Goal: Information Seeking & Learning: Learn about a topic

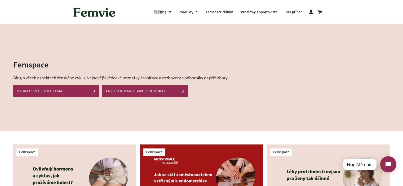
click at [67, 159] on img at bounding box center [74, 175] width 123 height 62
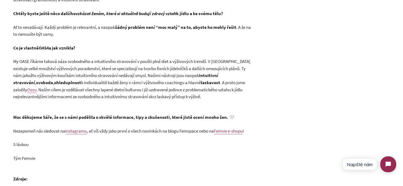
scroll to position [715, 0]
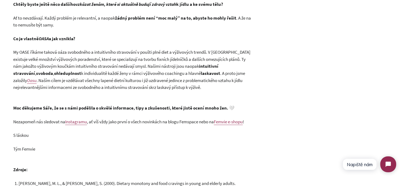
click at [134, 105] on b "Moc děkujeme Sáře, že se s námi podělila o skvělé informace, tipy a zkušenosti,…" at bounding box center [123, 108] width 221 height 6
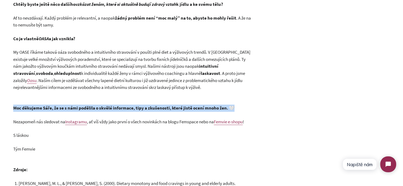
click at [134, 105] on b "Moc děkujeme Sáře, že se s námi podělila o skvělé informace, tipy a zkušenosti,…" at bounding box center [123, 108] width 221 height 6
click at [164, 105] on b "Moc děkujeme Sáře, že se s námi podělila o skvělé informace, tipy a zkušenosti,…" at bounding box center [123, 108] width 221 height 6
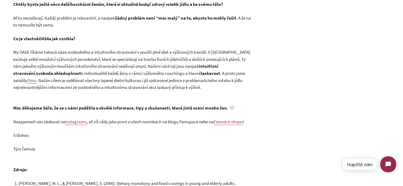
click at [224, 105] on b "Moc děkujeme Sáře, že se s námi podělila o skvělé informace, tipy a zkušenosti,…" at bounding box center [123, 108] width 221 height 6
click at [229, 105] on b "Moc děkujeme Sáře, že se s námi podělila o skvělé informace, tipy a zkušenosti,…" at bounding box center [123, 108] width 221 height 6
drag, startPoint x: 235, startPoint y: 100, endPoint x: 32, endPoint y: 105, distance: 203.0
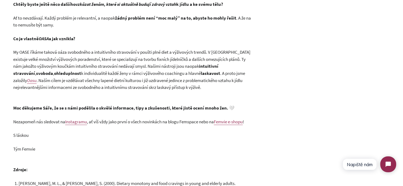
click at [17, 105] on b "Moc děkujeme Sáře, že se s námi podělila o skvělé informace, tipy a zkušenosti,…" at bounding box center [123, 108] width 221 height 6
click at [42, 132] on p "S láskou" at bounding box center [132, 135] width 239 height 7
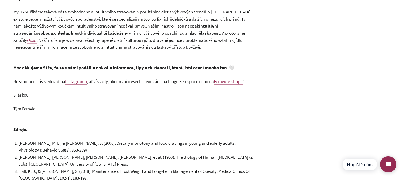
scroll to position [767, 0]
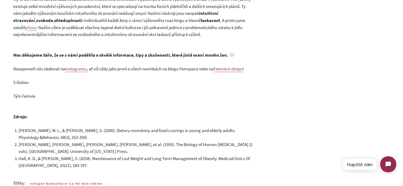
drag, startPoint x: 41, startPoint y: 92, endPoint x: 2, endPoint y: 48, distance: 58.1
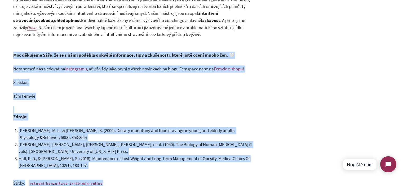
drag, startPoint x: 263, startPoint y: 61, endPoint x: 6, endPoint y: 46, distance: 257.7
drag, startPoint x: 10, startPoint y: 46, endPoint x: 260, endPoint y: 65, distance: 251.3
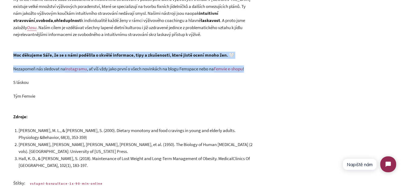
drag, startPoint x: 251, startPoint y: 60, endPoint x: 14, endPoint y: 47, distance: 238.0
copy div "Moc děkujeme Sáře, že se s námi podělila o skvělé informace, tipy a zkušenosti,…"
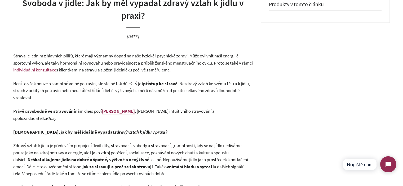
scroll to position [144, 0]
click at [78, 112] on span "nám dnes poví" at bounding box center [88, 111] width 27 height 6
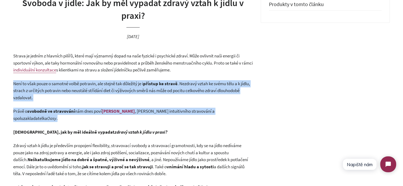
drag, startPoint x: 78, startPoint y: 112, endPoint x: 82, endPoint y: 72, distance: 40.6
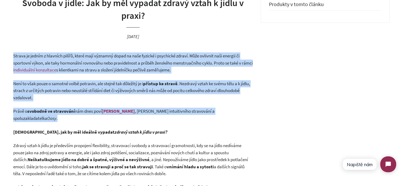
click at [90, 65] on span "Strava je jedním z hlavních pilířů, které mají významný dopad na naše fyzické i…" at bounding box center [132, 59] width 239 height 13
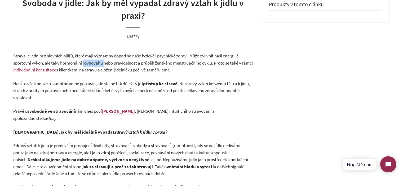
click at [90, 65] on span "Strava je jedním z hlavních pilířů, které mají významný dopad na naše fyzické i…" at bounding box center [132, 59] width 239 height 13
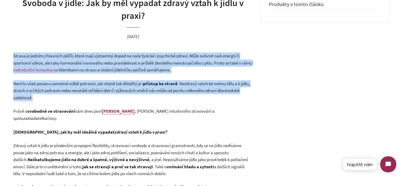
drag, startPoint x: 90, startPoint y: 65, endPoint x: 95, endPoint y: 89, distance: 24.4
click at [95, 89] on span ". Nezdravý vztah ke svému tělu a k jídlu, strach z určitých potravin nebo neust…" at bounding box center [131, 91] width 236 height 20
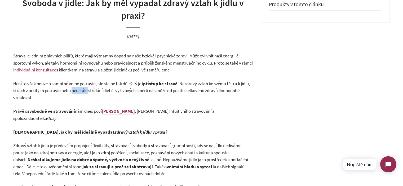
click at [95, 89] on span ". Nezdravý vztah ke svému tělu a k jídlu, strach z určitých potravin nebo neust…" at bounding box center [131, 91] width 236 height 20
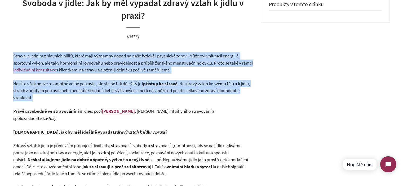
drag, startPoint x: 95, startPoint y: 89, endPoint x: 100, endPoint y: 67, distance: 22.0
click at [100, 67] on span "s klientkami na stravu a složení jídelníčku pečlivě zaměřujeme." at bounding box center [113, 70] width 114 height 6
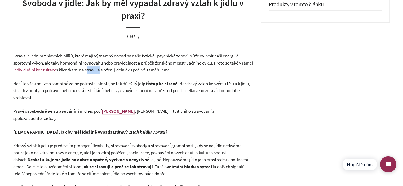
click at [100, 67] on span "s klientkami na stravu a složení jídelníčku pečlivě zaměřujeme." at bounding box center [113, 70] width 114 height 6
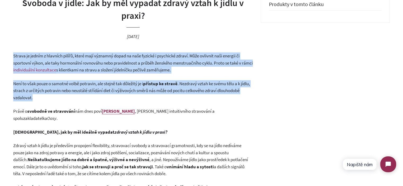
drag, startPoint x: 100, startPoint y: 67, endPoint x: 104, endPoint y: 87, distance: 20.1
click at [104, 87] on p "Není to však pouze o samotné volbě potravin, ale stejně tak důležitý je i příst…" at bounding box center [132, 90] width 239 height 21
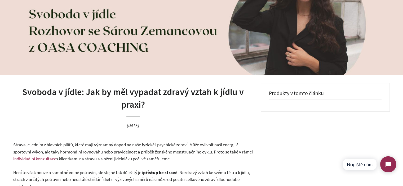
scroll to position [0, 0]
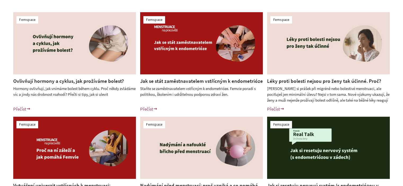
scroll to position [132, 0]
click at [0, 79] on div "Femspace Ovlivňují hormony a cyklus, jak prožíváme bolest? Hormony ovlivňují, j…" at bounding box center [201, 115] width 403 height 232
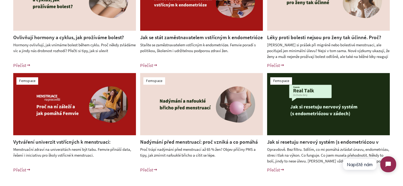
scroll to position [185, 0]
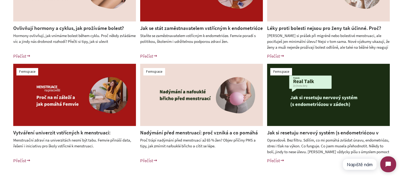
click at [92, 134] on link "Vytváření univerzit vstřícných k menstruaci: Menstruační zdraví na vysokých ško…" at bounding box center [61, 135] width 97 height 13
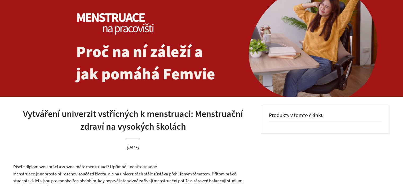
scroll to position [53, 0]
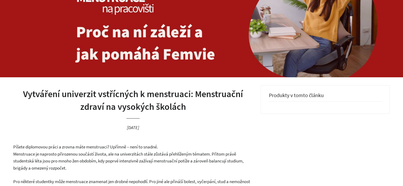
click at [138, 109] on h1 "Vytváření univerzit vstřícných k menstruaci: Menstruační zdraví na vysokých ško…" at bounding box center [132, 100] width 239 height 25
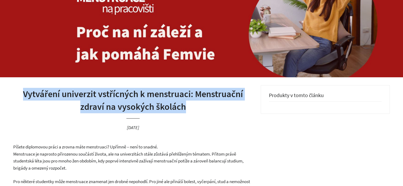
click at [138, 109] on h1 "Vytváření univerzit vstřícných k menstruaci: Menstruační zdraví na vysokých ško…" at bounding box center [132, 100] width 239 height 25
click at [212, 109] on h1 "Vytváření univerzit vstřícných k menstruaci: Menstruační zdraví na vysokých ško…" at bounding box center [132, 100] width 239 height 25
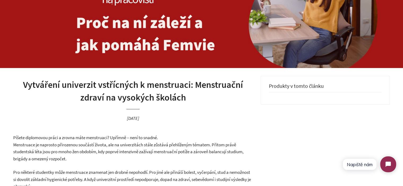
scroll to position [132, 0]
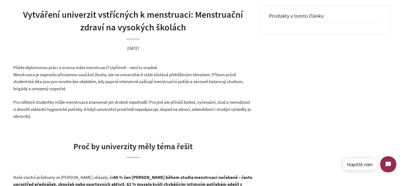
click at [113, 76] on p "Píšete diplomovou práci a zrovna máte menstruaci? Upřímně – není to snadné. Men…" at bounding box center [132, 78] width 239 height 28
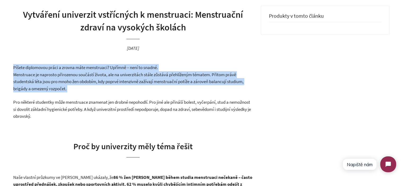
drag, startPoint x: 113, startPoint y: 76, endPoint x: 116, endPoint y: 66, distance: 10.5
click at [116, 66] on p "Píšete diplomovou práci a zrovna máte menstruaci? Upřímně – není to snadné. Men…" at bounding box center [132, 78] width 239 height 28
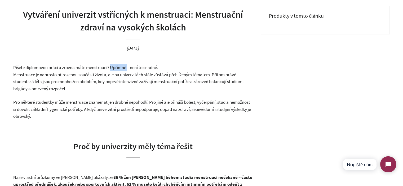
click at [116, 66] on p "Píšete diplomovou práci a zrovna máte menstruaci? Upřímně – není to snadné. Men…" at bounding box center [132, 78] width 239 height 28
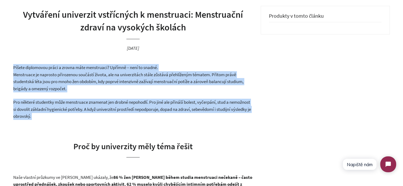
drag, startPoint x: 116, startPoint y: 66, endPoint x: 141, endPoint y: 117, distance: 57.0
click at [141, 117] on p "Pro některé studentky může menstruace znamenat jen drobné nepohodlí. Pro jiné a…" at bounding box center [132, 109] width 239 height 21
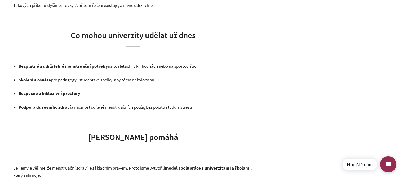
scroll to position [529, 0]
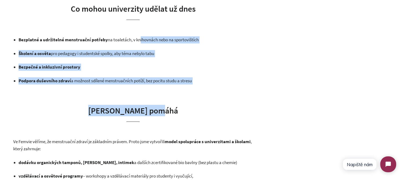
drag, startPoint x: 136, startPoint y: 40, endPoint x: 207, endPoint y: 94, distance: 88.9
click at [207, 94] on div "Píšete diplomovou práci a zrovna máte menstruaci? Upřímně – není to snadné. Men…" at bounding box center [132, 17] width 239 height 700
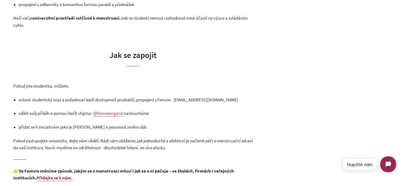
scroll to position [688, 0]
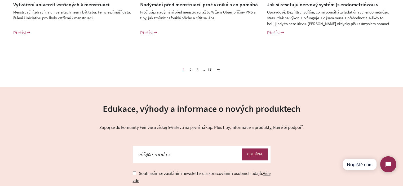
scroll to position [318, 0]
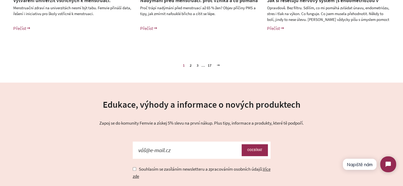
click at [183, 67] on span "1" at bounding box center [183, 65] width 6 height 8
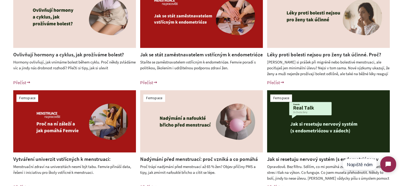
scroll to position [159, 0]
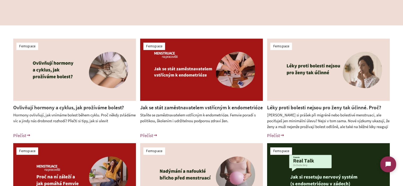
click at [0, 116] on div "Femspace Ovlivňují hormony a cyklus, jak prožíváme bolest? Hormony ovlivňují, j…" at bounding box center [201, 141] width 403 height 232
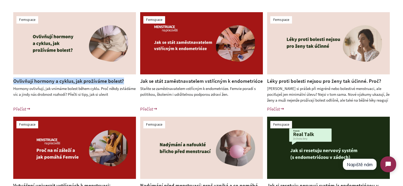
drag, startPoint x: 126, startPoint y: 81, endPoint x: 15, endPoint y: 82, distance: 111.4
click at [14, 82] on h2 "Ovlivňují hormony a cyklus, jak prožíváme bolest?" at bounding box center [74, 81] width 123 height 7
copy link "Ovlivňují hormony a cyklus, jak prožíváme bolest?"
click at [0, 101] on div "Femspace Ovlivňují hormony a cyklus, jak prožíváme bolest? Hormony ovlivňují, j…" at bounding box center [201, 115] width 403 height 232
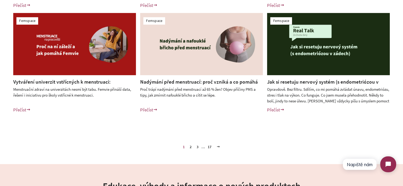
scroll to position [238, 0]
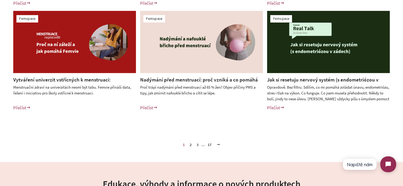
click at [189, 146] on link "2" at bounding box center [190, 145] width 6 height 8
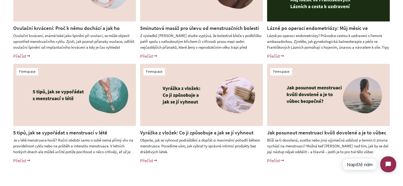
click at [1, 98] on div "Femspace Ovulační krvácení: Proč k němu dochází a jak ho poznat? Ovulační krvác…" at bounding box center [201, 62] width 403 height 232
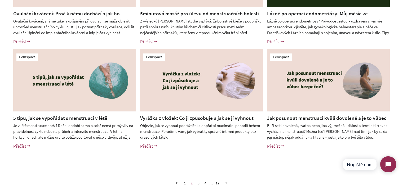
scroll to position [212, 0]
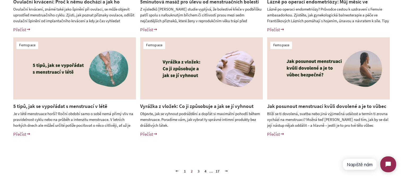
click at [198, 171] on link "3" at bounding box center [198, 171] width 6 height 8
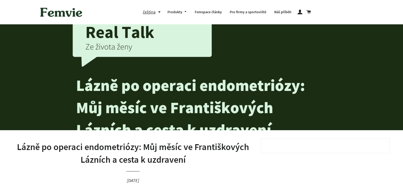
click at [188, 147] on h1 "Lázně po operaci endometriózy: Můj měsíc ve Františkových Lázních a cesta k uzd…" at bounding box center [132, 153] width 239 height 25
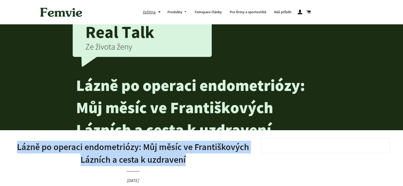
copy h1 "Lázně po operaci endometriózy: Můj měsíc ve Františkových Lázních a cesta k uzd…"
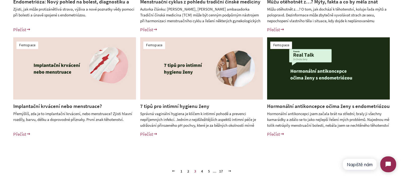
scroll to position [238, 0]
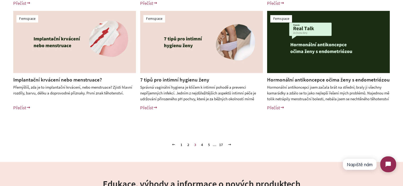
click at [202, 145] on link "4" at bounding box center [202, 145] width 6 height 8
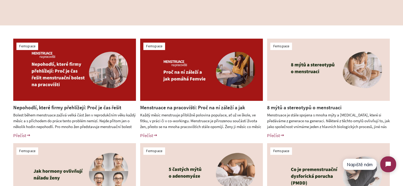
click at [0, 123] on div "Femspace Nepohodlí, které firmy přehlížejí: Proč je čas řešit menstruační boles…" at bounding box center [201, 141] width 403 height 232
drag, startPoint x: 361, startPoint y: 107, endPoint x: 266, endPoint y: 108, distance: 95.3
click at [266, 108] on div "8 mýtů a stereotypů o menstruaci Menstruace je stále spojena s mnoha mýty a [ME…" at bounding box center [324, 123] width 130 height 39
copy link "8 mýtů a stereotypů o menstruaci"
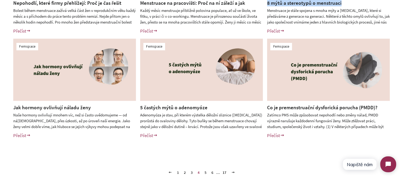
scroll to position [212, 0]
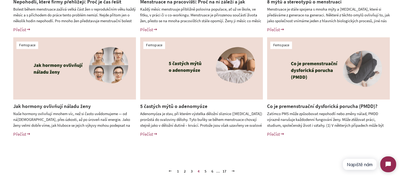
click at [5, 117] on div "Jak hormony ovlivňují náladu ženy Naše hormony ovlivňují mnohem víc, než si čas…" at bounding box center [70, 122] width 130 height 39
click at [205, 170] on link "5" at bounding box center [205, 171] width 6 height 8
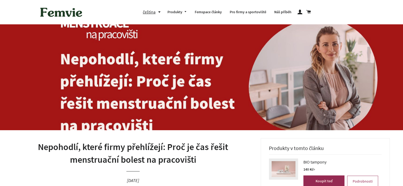
click at [151, 144] on h1 "Nepohodlí, které firmy přehlížejí: Proč je čas řešit menstruační bolest na prac…" at bounding box center [132, 153] width 239 height 25
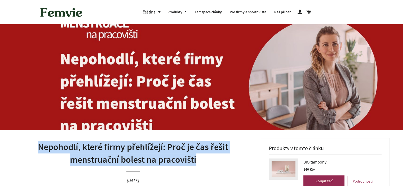
copy h1 "Nepohodlí, které firmy přehlížejí: Proč je čas řešit menstruační bolest na prac…"
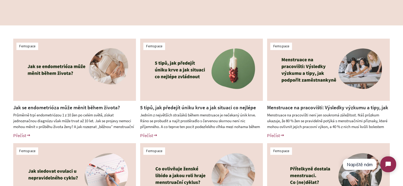
click at [0, 113] on div "Femspace Jak se endometrióza může měnit během života? Průměrně trpí endometrióz…" at bounding box center [201, 141] width 403 height 232
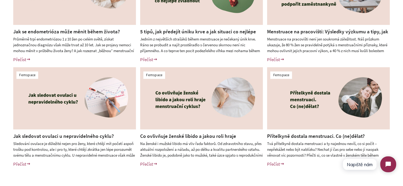
scroll to position [185, 0]
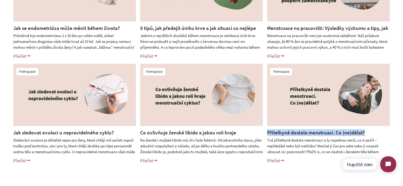
drag, startPoint x: 369, startPoint y: 132, endPoint x: 267, endPoint y: 134, distance: 101.9
click at [267, 134] on h2 "Přítelkyně dostala menstruaci. Co (ne)dělat?" at bounding box center [328, 132] width 123 height 7
copy link "Přítelkyně dostala menstruaci. Co (ne)dělat?"
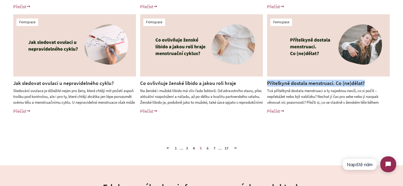
scroll to position [238, 0]
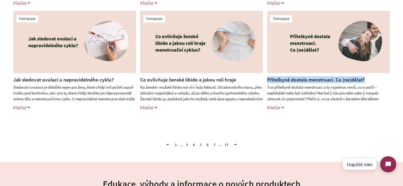
click at [207, 145] on link "6" at bounding box center [207, 145] width 6 height 8
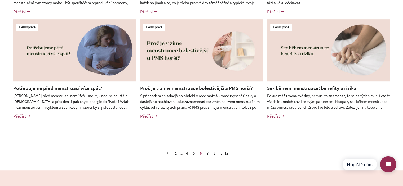
scroll to position [238, 0]
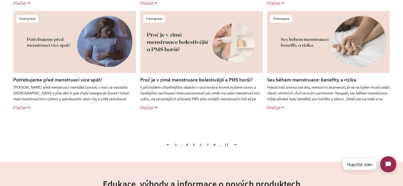
click at [207, 146] on link "7" at bounding box center [207, 145] width 6 height 8
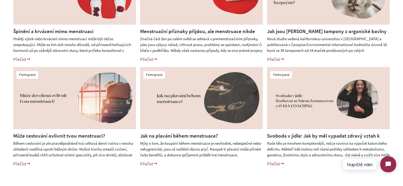
scroll to position [238, 0]
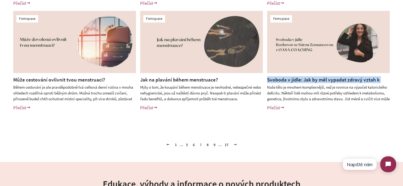
drag, startPoint x: 389, startPoint y: 79, endPoint x: 267, endPoint y: 80, distance: 121.7
click at [267, 80] on div "Femspace Špinění a krvácení mimo menstruaci Hnědý výtok nebo krvácení mimo mens…" at bounding box center [201, 9] width 403 height 232
click at [206, 145] on link "8" at bounding box center [207, 145] width 6 height 8
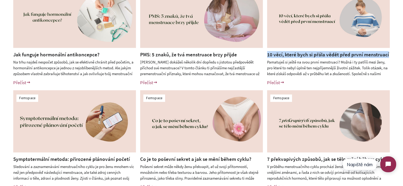
drag, startPoint x: 392, startPoint y: 56, endPoint x: 261, endPoint y: 58, distance: 131.0
click at [261, 58] on div "Femspace Jak funguje hormonální antikoncepce? Na trhu najdeš nespočet způsobů, …" at bounding box center [201, 88] width 403 height 232
copy link "10 věcí, které bych si přála vědět před první menstruací"
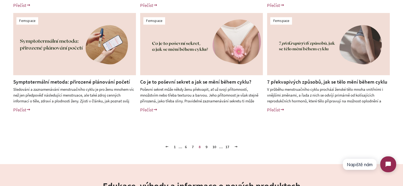
scroll to position [238, 0]
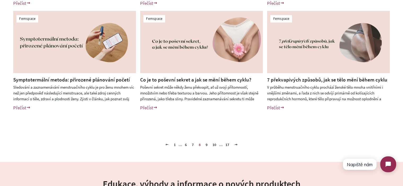
click at [368, 80] on link "7 překvapivých způsobů, jak se tělo mění během cyklu" at bounding box center [327, 79] width 120 height 6
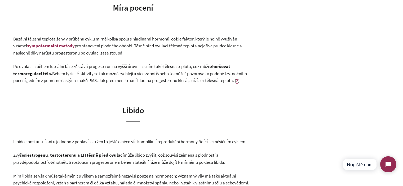
scroll to position [529, 0]
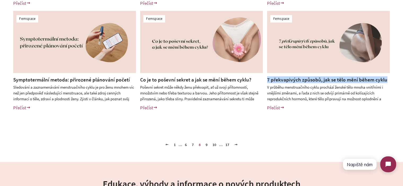
drag, startPoint x: 390, startPoint y: 79, endPoint x: 267, endPoint y: 82, distance: 123.6
click at [267, 82] on div "Femspace Jak funguje hormonální antikoncepce? Na trhu najdeš nespočet způsobů, …" at bounding box center [201, 9] width 403 height 232
copy link "7 překvapivých způsobů, jak se tělo mění během cyklu"
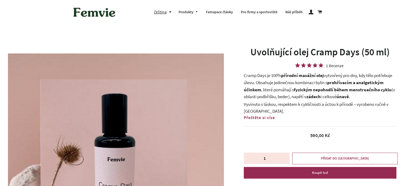
click at [289, 55] on h1 "Uvolňující olej Cramp Days (50 ml)" at bounding box center [319, 52] width 152 height 13
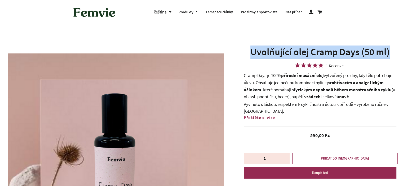
drag, startPoint x: 289, startPoint y: 55, endPoint x: 351, endPoint y: 55, distance: 62.2
click at [348, 55] on h1 "Uvolňující olej Cramp Days (50 ml)" at bounding box center [319, 52] width 152 height 13
click at [351, 55] on h1 "Uvolňující olej Cramp Days (50 ml)" at bounding box center [319, 52] width 152 height 13
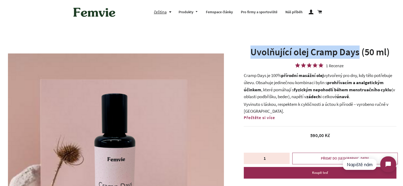
drag, startPoint x: 351, startPoint y: 55, endPoint x: 278, endPoint y: 55, distance: 73.0
click at [280, 55] on h1 "Uvolňující olej Cramp Days (50 ml)" at bounding box center [319, 52] width 152 height 13
click at [278, 55] on h1 "Uvolňující olej Cramp Days (50 ml)" at bounding box center [319, 52] width 152 height 13
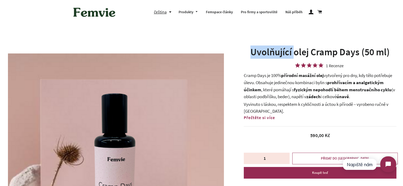
click at [278, 55] on h1 "Uvolňující olej Cramp Days (50 ml)" at bounding box center [319, 52] width 152 height 13
click at [271, 87] on p "Cramp Days je 100% přírodní masážní olej vytvořený pro dny, kdy tělo potřebuje …" at bounding box center [319, 86] width 152 height 28
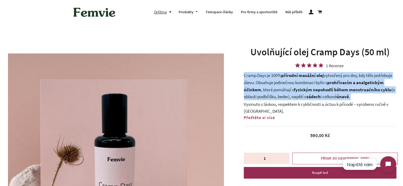
click at [271, 87] on p "Cramp Days je 100% přírodní masážní olej vytvořený pro dny, kdy tělo potřebuje …" at bounding box center [319, 86] width 152 height 28
click at [255, 76] on p "Cramp Days je 100% přírodní masážní olej vytvořený pro dny, kdy tělo potřebuje …" at bounding box center [319, 86] width 152 height 28
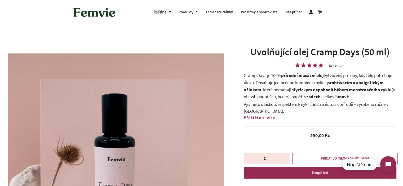
click at [248, 75] on p "Cramp Days je 100% přírodní masážní olej vytvořený pro dny, kdy tělo potřebuje …" at bounding box center [319, 86] width 152 height 28
drag, startPoint x: 248, startPoint y: 75, endPoint x: 356, endPoint y: 77, distance: 108.0
click at [356, 77] on p "Cramp Days je 100% přírodní masážní olej vytvořený pro dny, kdy tělo potřebuje …" at bounding box center [319, 86] width 152 height 28
click at [334, 77] on p "Cramp Days je 100% přírodní masážní olej vytvořený pro dny, kdy tělo potřebuje …" at bounding box center [319, 86] width 152 height 28
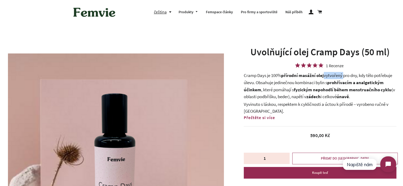
click at [334, 77] on p "Cramp Days je 100% přírodní masážní olej vytvořený pro dny, kdy tělo potřebuje …" at bounding box center [319, 86] width 152 height 28
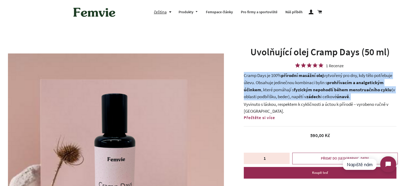
click at [334, 77] on p "Cramp Days je 100% přírodní masážní olej vytvořený pro dny, kdy tělo potřebuje …" at bounding box center [319, 86] width 152 height 28
click at [331, 77] on p "Cramp Days je 100% přírodní masážní olej vytvořený pro dny, kdy tělo potřebuje …" at bounding box center [319, 86] width 152 height 28
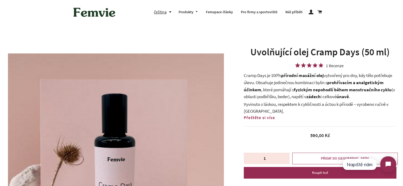
click at [258, 78] on p "Cramp Days je 100% přírodní masážní olej vytvořený pro dny, kdy tělo potřebuje …" at bounding box center [319, 86] width 152 height 28
click at [266, 79] on p "Cramp Days je 100% přírodní masážní olej vytvořený pro dny, kdy tělo potřebuje …" at bounding box center [319, 86] width 152 height 28
click at [248, 79] on p "Cramp Days je 100% přírodní masážní olej vytvořený pro dny, kdy tělo potřebuje …" at bounding box center [319, 86] width 152 height 28
click at [246, 76] on p "Cramp Days je 100% přírodní masážní olej vytvořený pro dny, kdy tělo potřebuje …" at bounding box center [319, 86] width 152 height 28
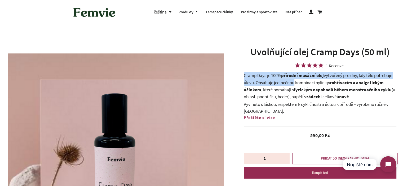
drag, startPoint x: 246, startPoint y: 76, endPoint x: 292, endPoint y: 81, distance: 46.0
click at [292, 81] on p "Cramp Days je 100% přírodní masážní olej vytvořený pro dny, kdy tělo potřebuje …" at bounding box center [319, 86] width 152 height 28
click at [293, 81] on p "Cramp Days je 100% přírodní masážní olej vytvořený pro dny, kdy tělo potřebuje …" at bounding box center [319, 86] width 152 height 28
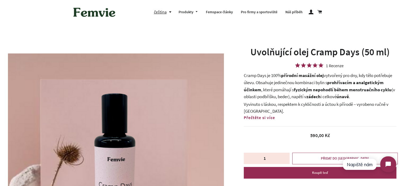
click at [271, 83] on p "Cramp Days je 100% přírodní masážní olej vytvořený pro dny, kdy tělo potřebuje …" at bounding box center [319, 86] width 152 height 28
click at [282, 83] on p "Cramp Days je 100% přírodní masážní olej vytvořený pro dny, kdy tělo potřebuje …" at bounding box center [319, 86] width 152 height 28
drag, startPoint x: 282, startPoint y: 83, endPoint x: 300, endPoint y: 84, distance: 18.3
click at [300, 84] on p "Cramp Days je 100% přírodní masážní olej vytvořený pro dny, kdy tělo potřebuje …" at bounding box center [319, 86] width 152 height 28
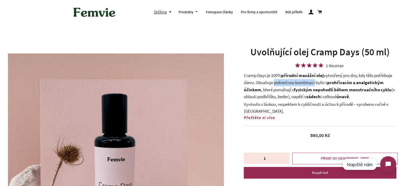
click at [310, 84] on p "Cramp Days je 100% přírodní masážní olej vytvořený pro dny, kdy tělo potřebuje …" at bounding box center [319, 86] width 152 height 28
click at [257, 89] on strong "prohřívacím a analgetickým účinkem" at bounding box center [313, 86] width 140 height 13
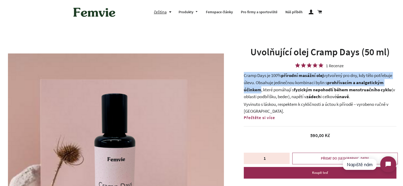
drag, startPoint x: 257, startPoint y: 89, endPoint x: 243, endPoint y: 78, distance: 17.8
click at [243, 78] on p "Cramp Days je 100% přírodní masážní olej vytvořený pro dny, kdy tělo potřebuje …" at bounding box center [319, 86] width 152 height 28
copy p "Cramp Days je 100% přírodní masážní olej vytvořený pro dny, kdy tělo potřebuje …"
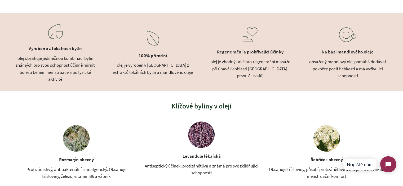
scroll to position [423, 0]
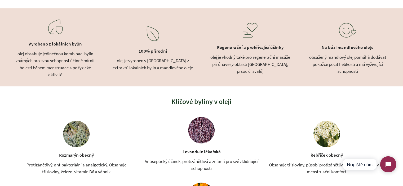
click at [63, 69] on div "olej obsahuje jedinečnou kombinaci bylin známých pro svou schopnost účinně mírn…" at bounding box center [55, 64] width 84 height 28
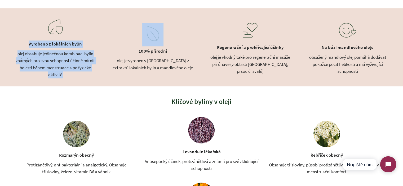
drag, startPoint x: 63, startPoint y: 69, endPoint x: 38, endPoint y: 47, distance: 32.9
click at [38, 48] on div "Vyrobeno z lokálních bylin olej obsahuje jedinečnou kombinaci bylin známých pro…" at bounding box center [55, 47] width 84 height 62
click at [37, 47] on div "Vyrobeno z lokálních bylin" at bounding box center [55, 44] width 84 height 11
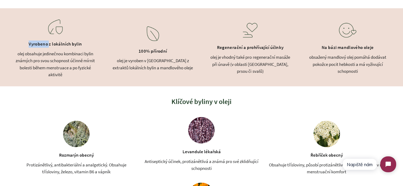
click at [37, 47] on div "Vyrobeno z lokálních bylin" at bounding box center [55, 44] width 84 height 11
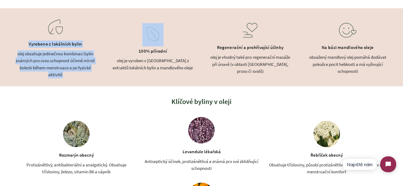
drag, startPoint x: 37, startPoint y: 47, endPoint x: 70, endPoint y: 79, distance: 46.0
click at [70, 79] on div "Vyrobeno z lokálních bylin olej obsahuje jedinečnou kombinaci bylin známých pro…" at bounding box center [201, 47] width 403 height 78
drag, startPoint x: 70, startPoint y: 79, endPoint x: 128, endPoint y: 71, distance: 58.0
click at [71, 79] on div "Vyrobeno z lokálních bylin olej obsahuje jedinečnou kombinaci bylin známých pro…" at bounding box center [201, 47] width 403 height 78
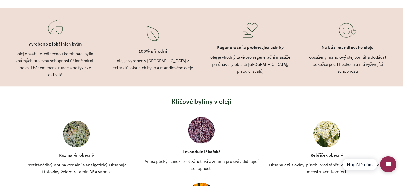
click at [168, 65] on div "olej je vyroben v [GEOGRAPHIC_DATA] z extraktů lokálních bylin a mandlového ole…" at bounding box center [153, 64] width 84 height 14
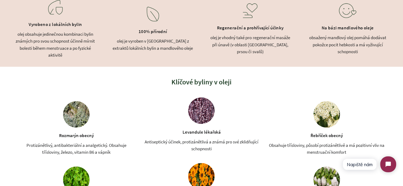
scroll to position [503, 0]
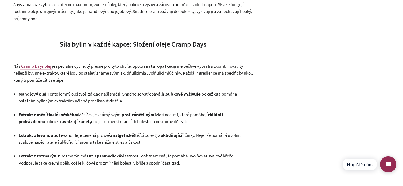
scroll to position [503, 0]
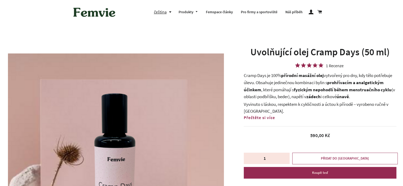
click at [269, 117] on span "Přečtěte si více" at bounding box center [258, 117] width 31 height 5
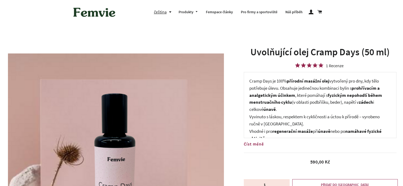
click at [329, 89] on p "Cramp Days je 100% přírodní masážní olej vytvořený pro dny, kdy tělo potřebuje …" at bounding box center [319, 95] width 141 height 35
click at [338, 86] on p "Cramp Days je 100% přírodní masážní olej vytvořený pro dny, kdy tělo potřebuje …" at bounding box center [319, 95] width 141 height 35
click at [276, 89] on p "Cramp Days je 100% přírodní masážní olej vytvořený pro dny, kdy tělo potřebuje …" at bounding box center [319, 95] width 141 height 35
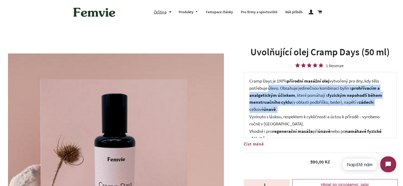
drag, startPoint x: 276, startPoint y: 89, endPoint x: 301, endPoint y: 107, distance: 30.2
click at [301, 107] on p "Cramp Days je 100% přírodní masážní olej vytvořený pro dny, kdy tělo potřebuje …" at bounding box center [319, 95] width 141 height 35
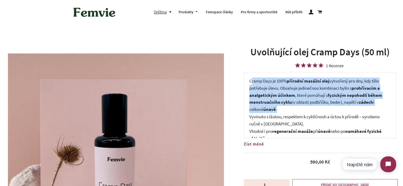
drag, startPoint x: 287, startPoint y: 108, endPoint x: 251, endPoint y: 79, distance: 46.2
click at [251, 79] on p "Cramp Days je 100% přírodní masážní olej vytvořený pro dny, kdy tělo potřebuje …" at bounding box center [319, 95] width 141 height 35
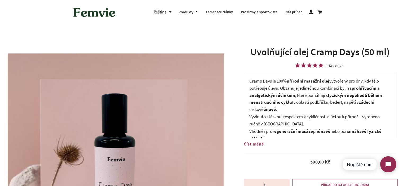
click at [250, 79] on p "Cramp Days je 100% přírodní masážní olej vytvořený pro dny, kdy tělo potřebuje …" at bounding box center [319, 95] width 141 height 35
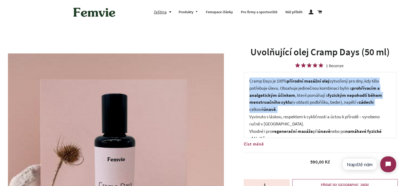
drag, startPoint x: 250, startPoint y: 81, endPoint x: 283, endPoint y: 110, distance: 44.1
click at [283, 110] on p "Cramp Days je 100% přírodní masážní olej vytvořený pro dny, kdy tělo potřebuje …" at bounding box center [319, 95] width 141 height 35
